Goal: Task Accomplishment & Management: Use online tool/utility

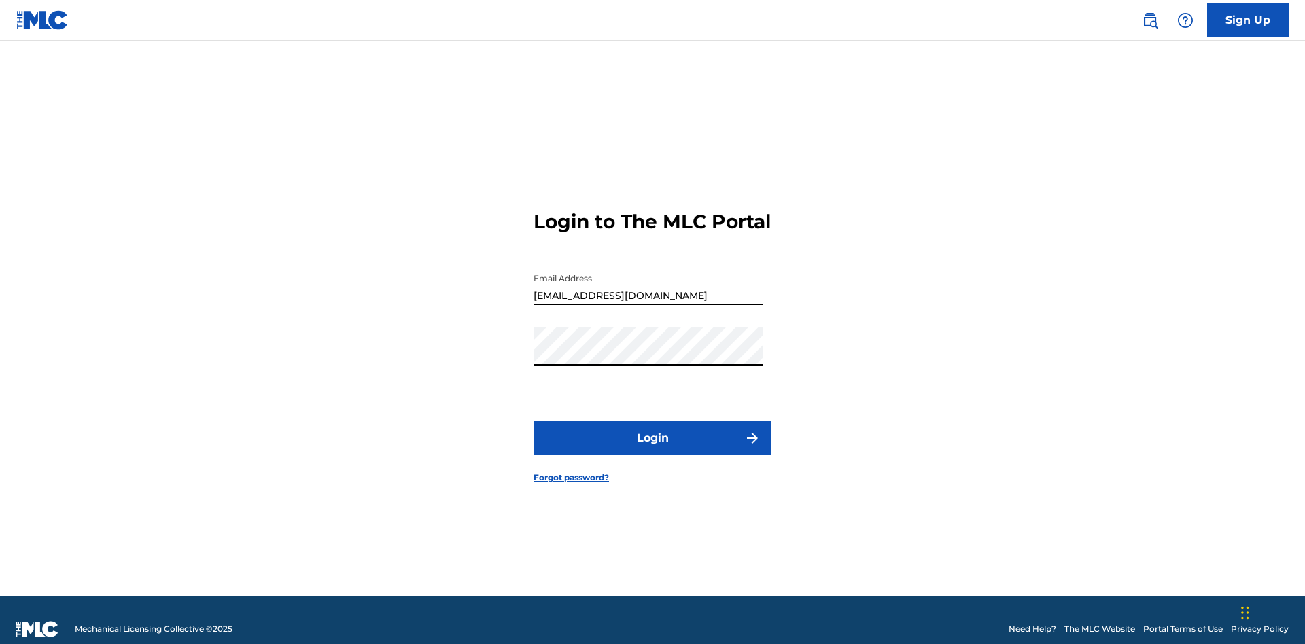
scroll to position [18, 0]
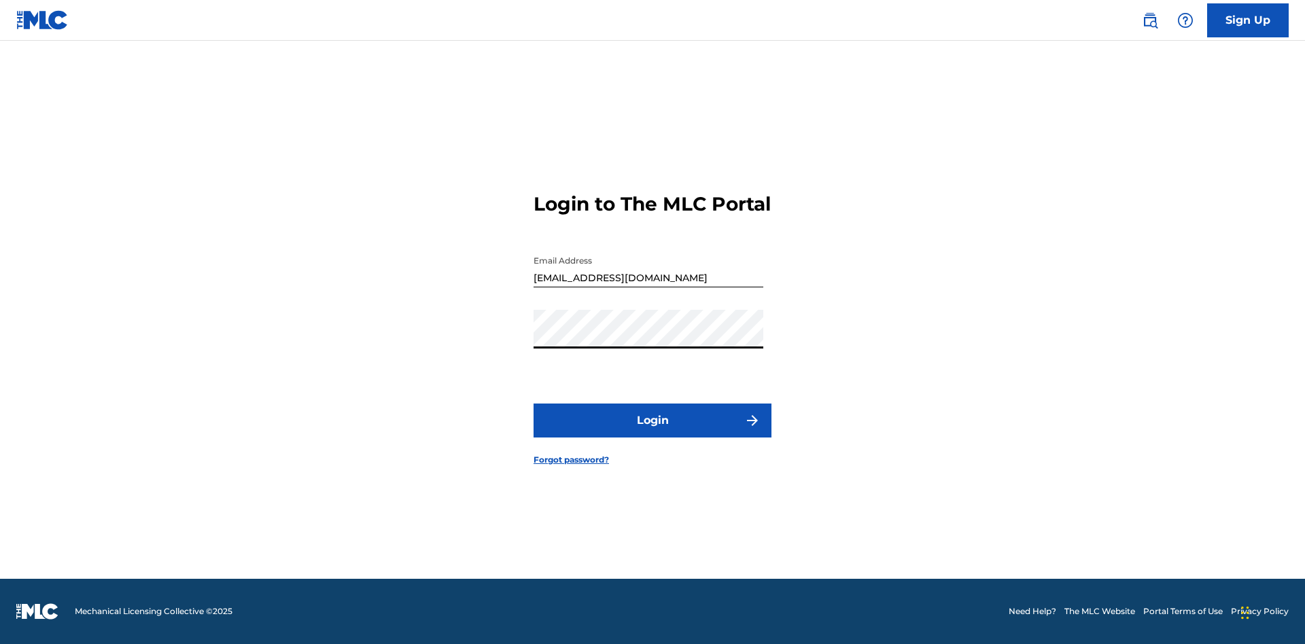
click at [652, 432] on button "Login" at bounding box center [652, 421] width 238 height 34
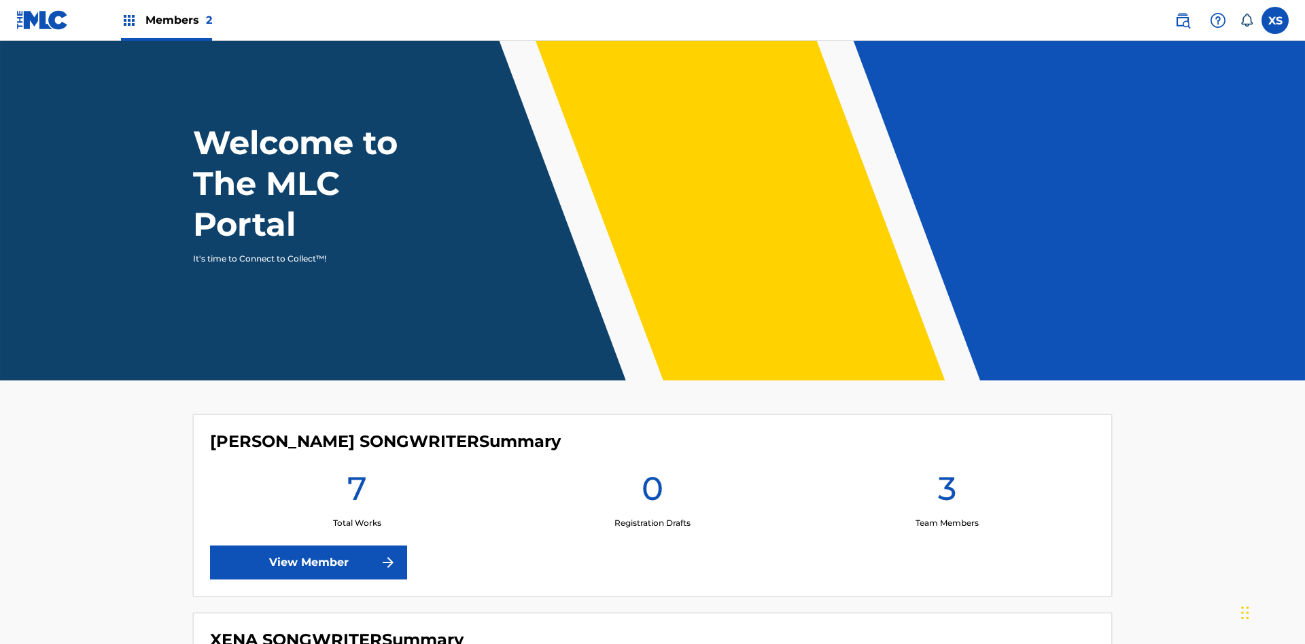
click at [166, 20] on span "Members 2" at bounding box center [178, 20] width 67 height 16
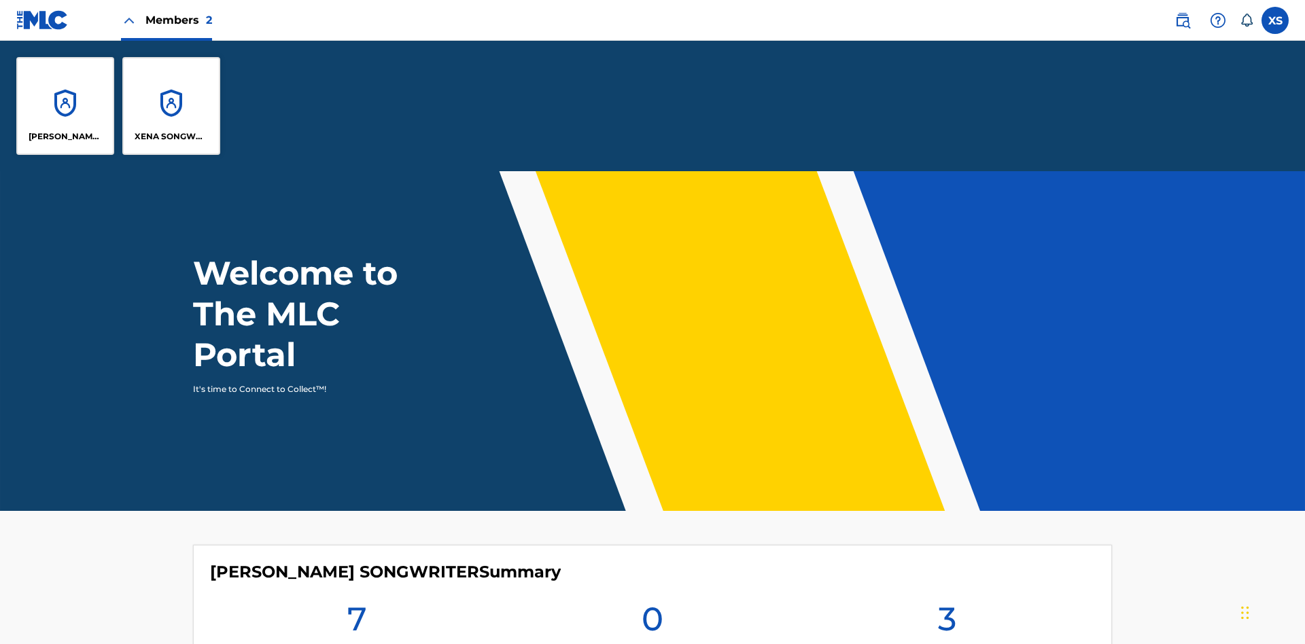
click at [65, 137] on p "[PERSON_NAME] SONGWRITER" at bounding box center [66, 136] width 74 height 12
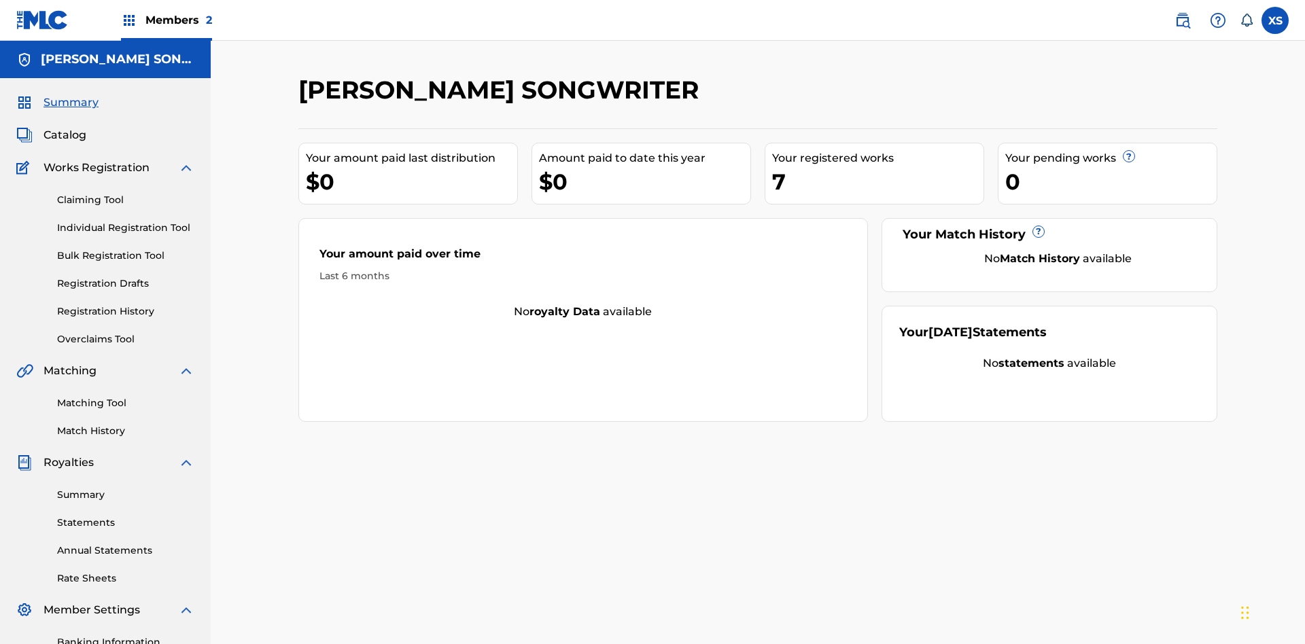
click at [126, 332] on link "Overclaims Tool" at bounding box center [125, 339] width 137 height 14
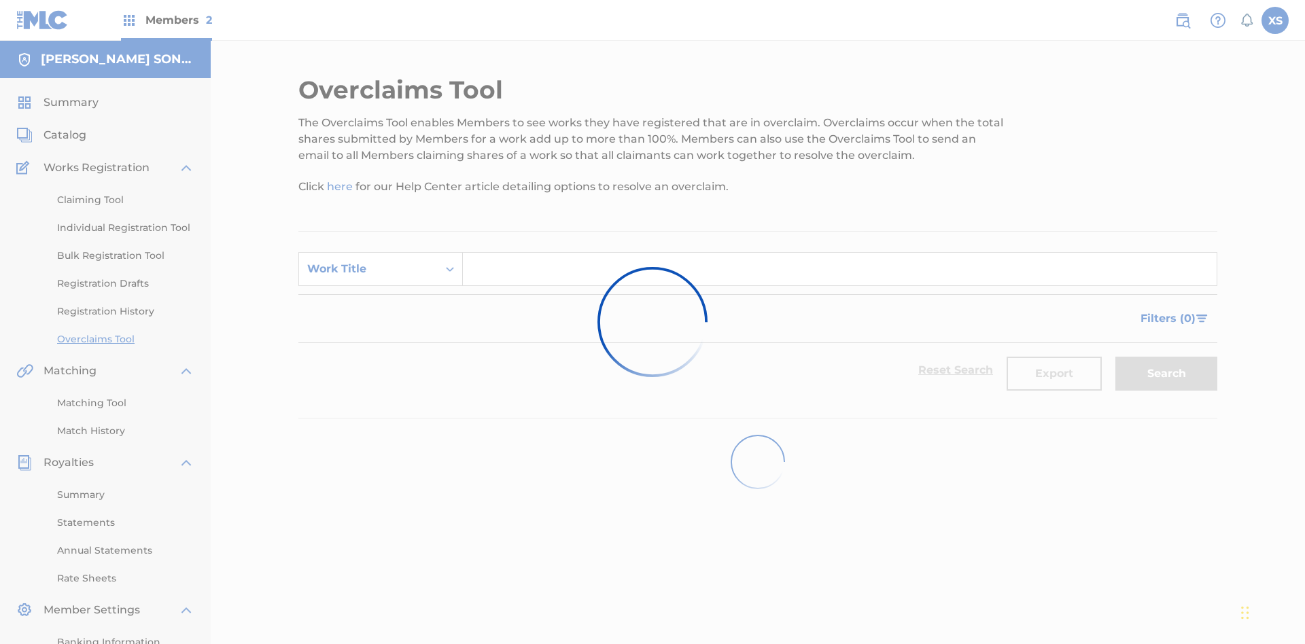
click at [1169, 311] on span "Filters ( 0 )" at bounding box center [1167, 319] width 55 height 16
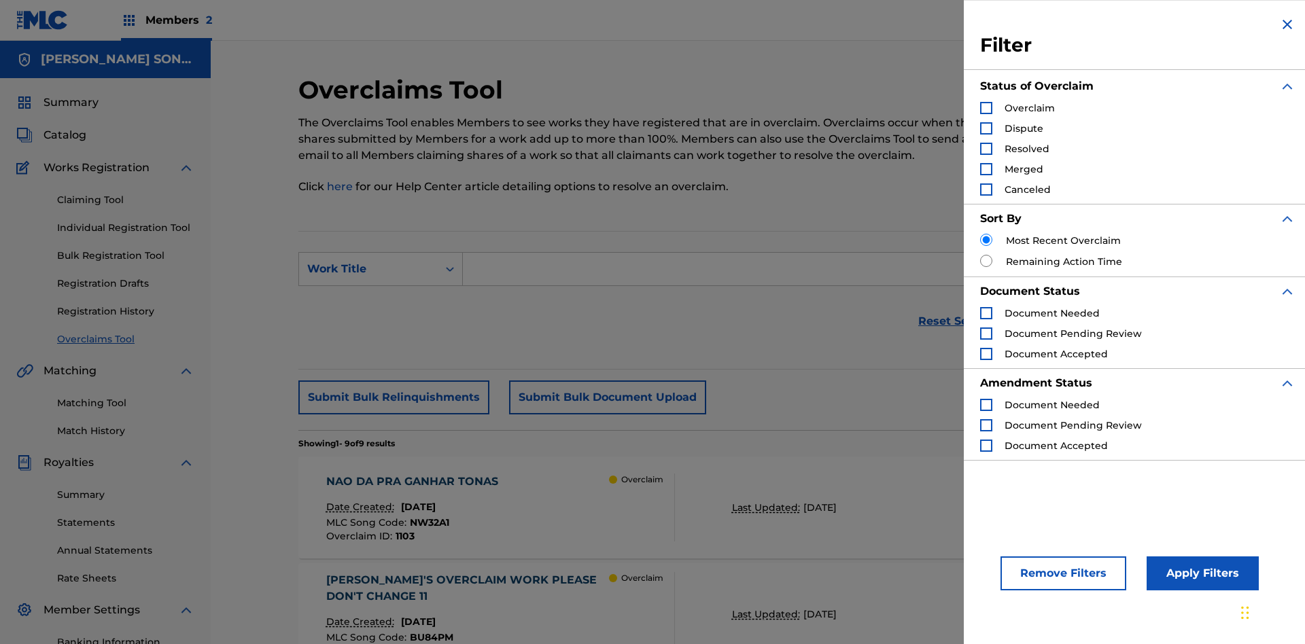
click at [986, 108] on div "Search Form" at bounding box center [986, 108] width 12 height 12
click at [1200, 573] on button "Apply Filters" at bounding box center [1202, 574] width 112 height 34
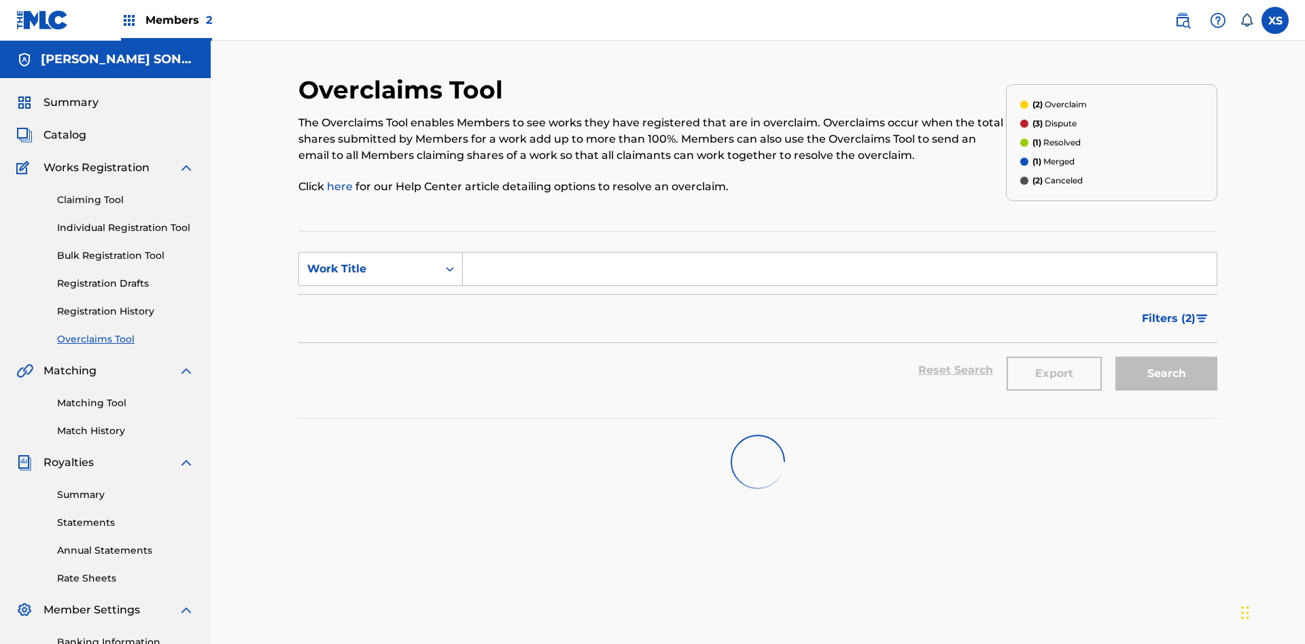
click at [1169, 311] on span "Filters ( 2 )" at bounding box center [1169, 319] width 54 height 16
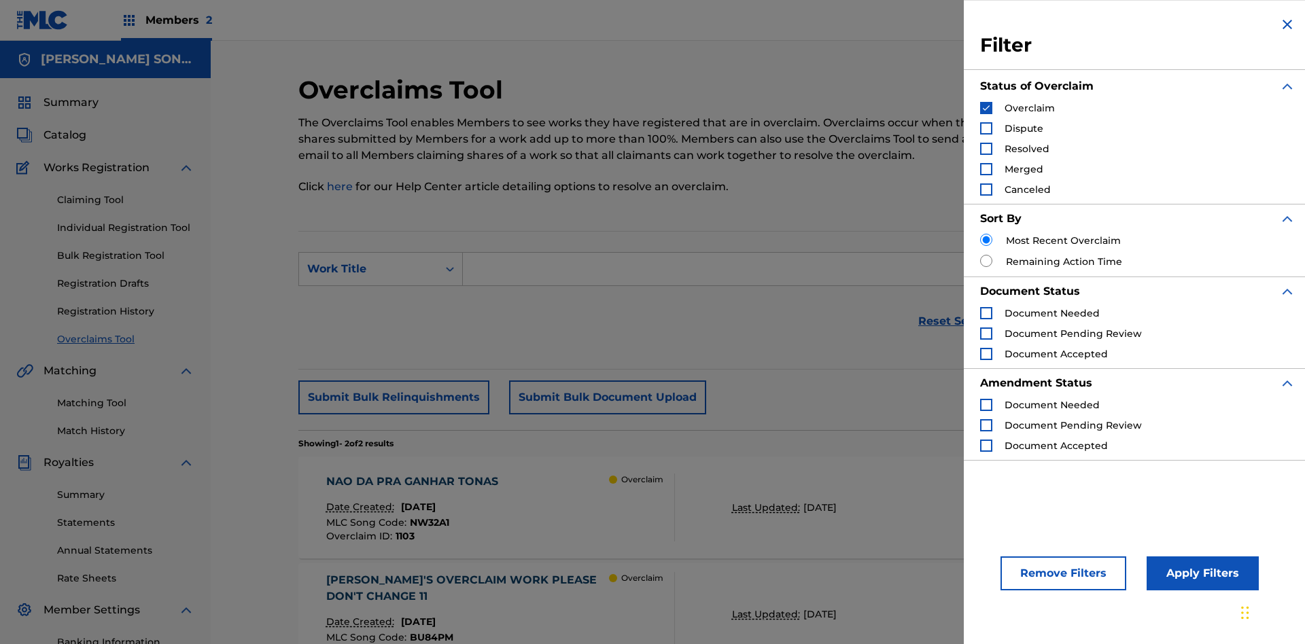
click at [986, 108] on img "Search Form" at bounding box center [986, 108] width 10 height 10
click at [986, 128] on div "Search Form" at bounding box center [986, 128] width 12 height 12
click at [1200, 573] on button "Apply Filters" at bounding box center [1202, 574] width 112 height 34
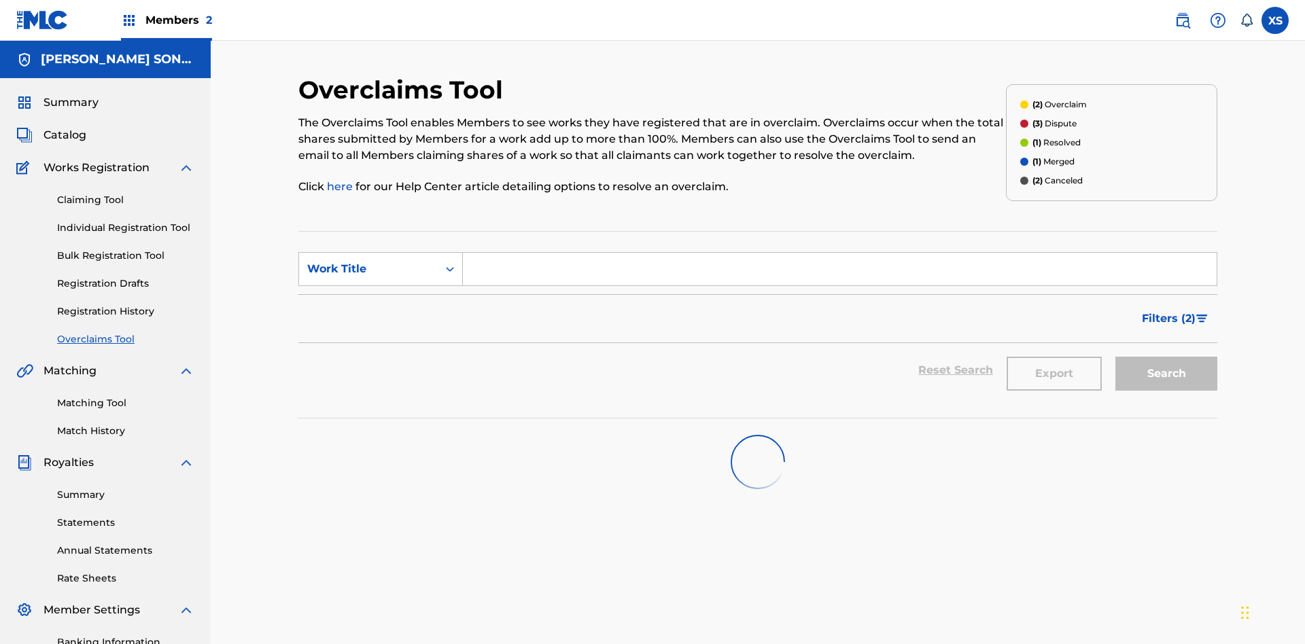
click at [1169, 311] on span "Filters ( 2 )" at bounding box center [1169, 319] width 54 height 16
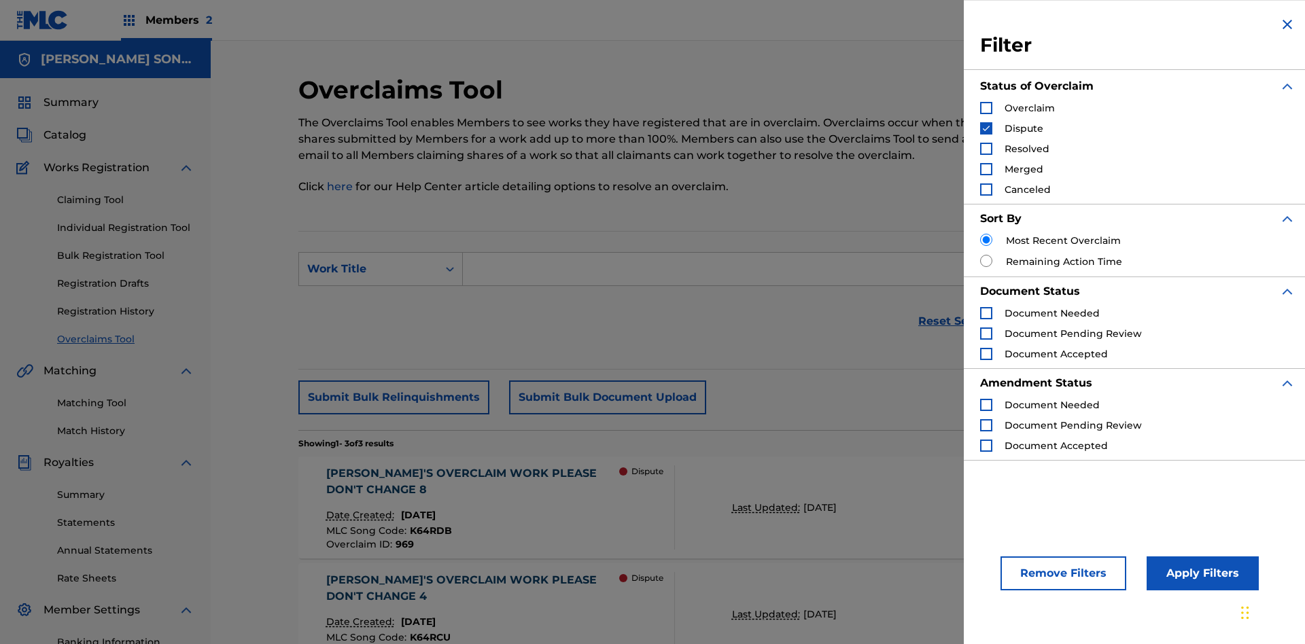
click at [986, 128] on img "Search Form" at bounding box center [986, 129] width 10 height 10
click at [986, 149] on div "Search Form" at bounding box center [986, 149] width 12 height 12
click at [1200, 573] on button "Apply Filters" at bounding box center [1202, 574] width 112 height 34
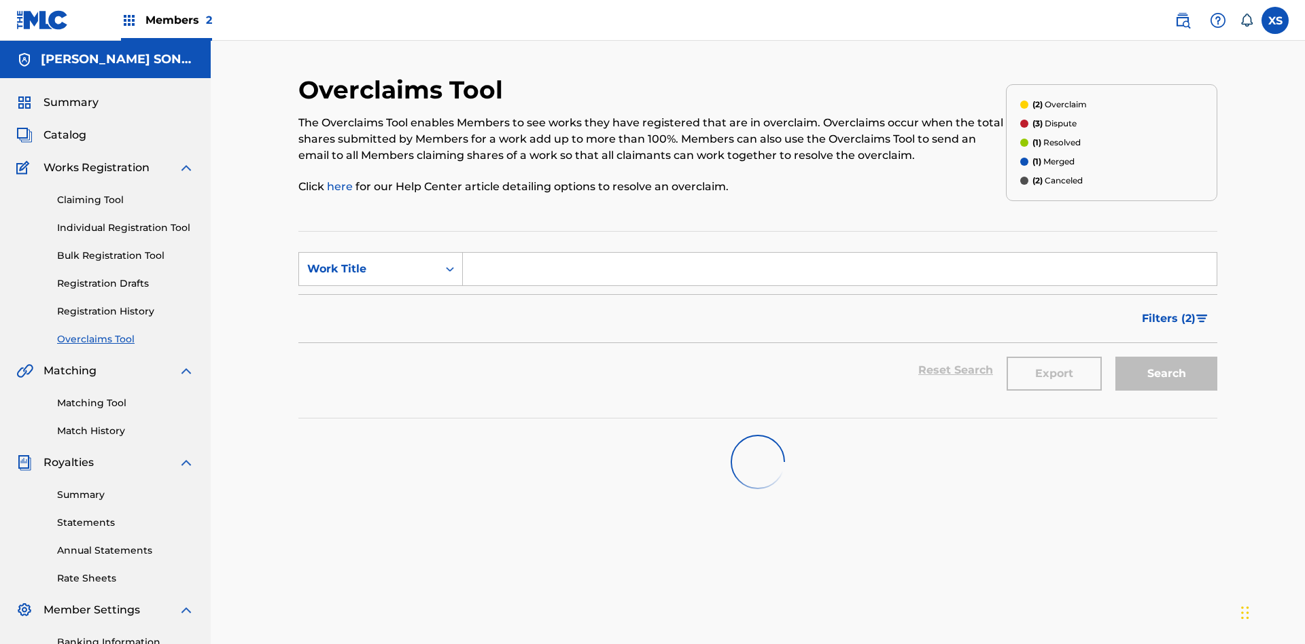
click at [1169, 311] on span "Filters ( 2 )" at bounding box center [1169, 319] width 54 height 16
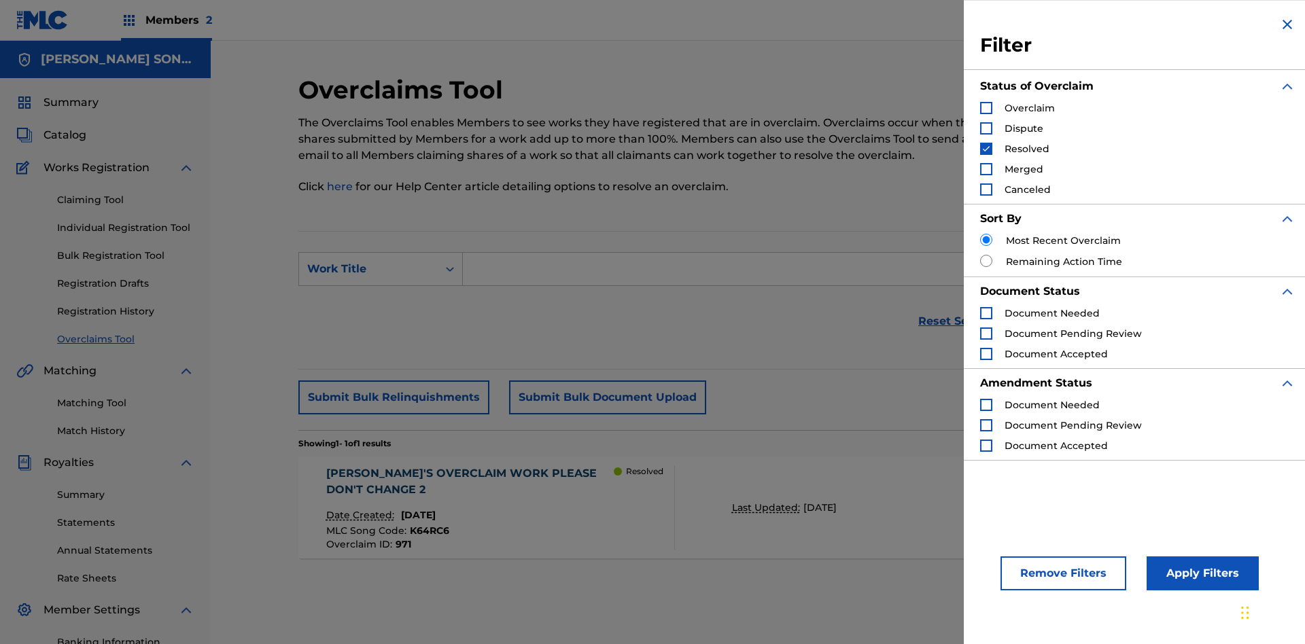
click at [986, 149] on img "Search Form" at bounding box center [986, 149] width 10 height 10
click at [986, 169] on div "Search Form" at bounding box center [986, 169] width 12 height 12
click at [1200, 573] on button "Apply Filters" at bounding box center [1202, 574] width 112 height 34
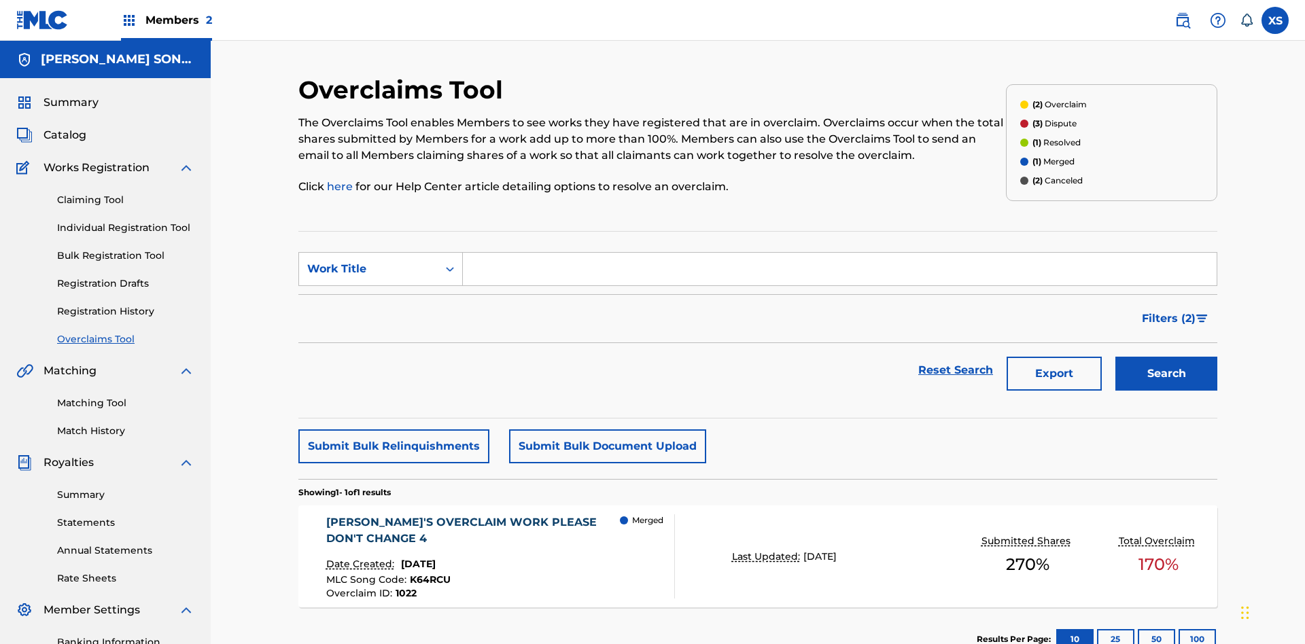
click at [1169, 311] on span "Filters ( 2 )" at bounding box center [1169, 319] width 54 height 16
